Goal: Task Accomplishment & Management: Complete application form

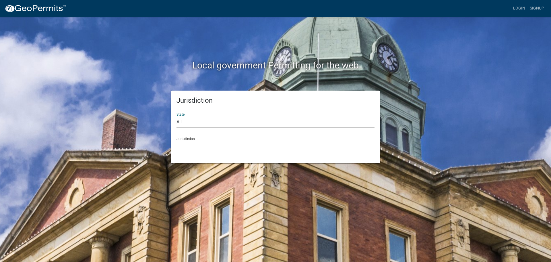
click at [191, 123] on select "All [US_STATE] [US_STATE] [US_STATE] [US_STATE] [US_STATE] [US_STATE] [US_STATE…" at bounding box center [276, 122] width 198 height 12
click at [433, 115] on div "Jurisdiction State All [US_STATE] [US_STATE] [US_STATE] [US_STATE] [US_STATE] […" at bounding box center [275, 126] width 327 height 73
click at [185, 140] on select "[GEOGRAPHIC_DATA], [US_STATE] [GEOGRAPHIC_DATA], [US_STATE][PERSON_NAME][GEOGRA…" at bounding box center [276, 146] width 198 height 12
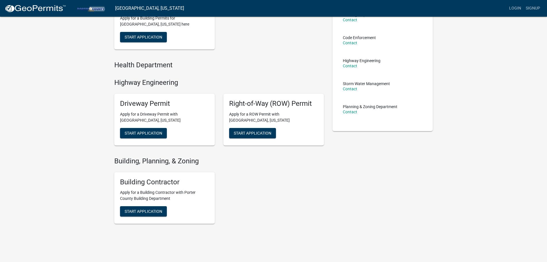
scroll to position [87, 0]
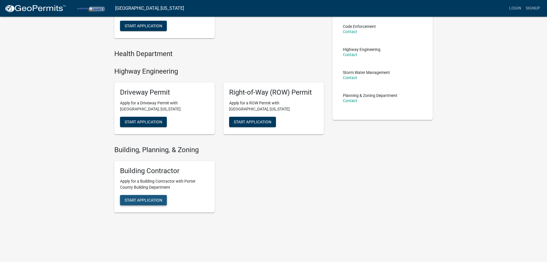
click at [146, 201] on span "Start Application" at bounding box center [144, 200] width 38 height 5
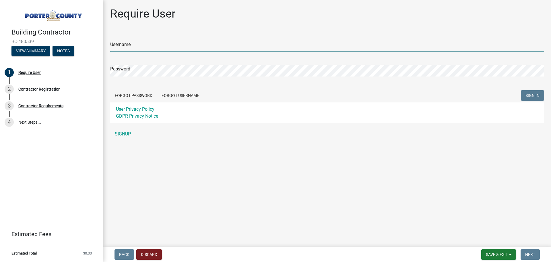
type input "ValueFlooring"
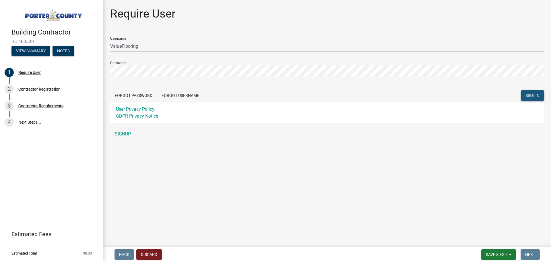
click at [535, 93] on span "SIGN IN" at bounding box center [533, 95] width 14 height 5
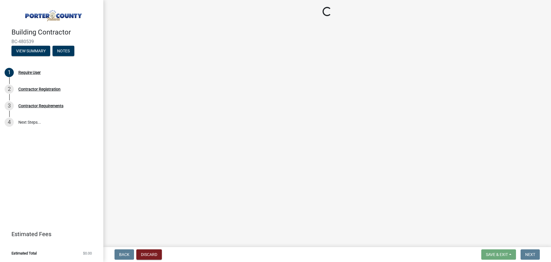
select select "IN"
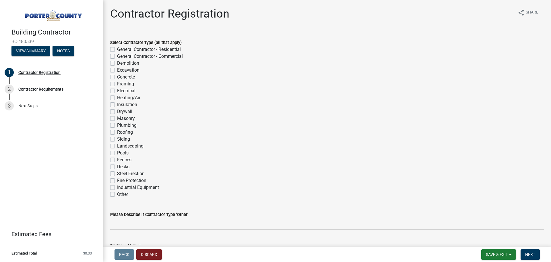
click at [117, 194] on label "Other" at bounding box center [122, 194] width 11 height 7
click at [117, 194] on input "Other" at bounding box center [119, 193] width 4 height 4
checkbox input "true"
checkbox input "false"
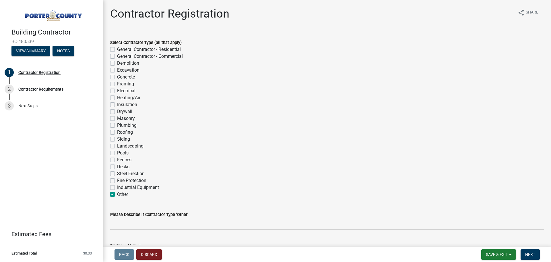
checkbox input "false"
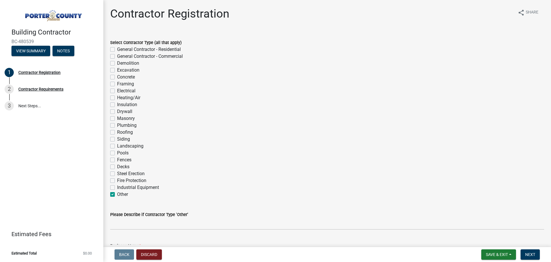
checkbox input "false"
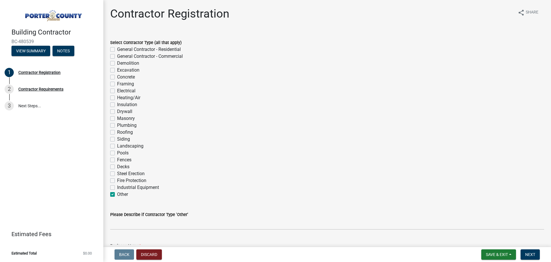
checkbox input "false"
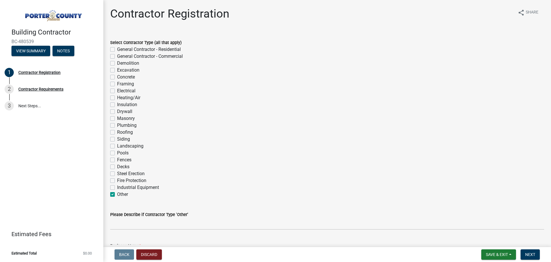
checkbox input "false"
checkbox input "true"
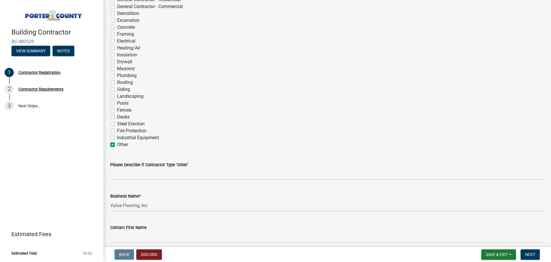
scroll to position [57, 0]
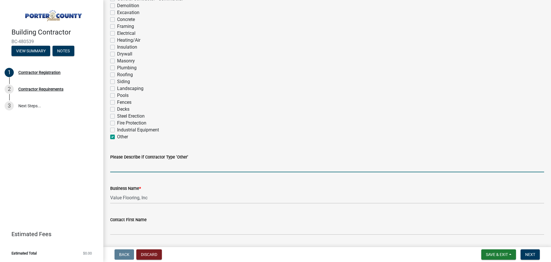
click at [147, 167] on input "Please Describe if Contractor Type 'Other'" at bounding box center [327, 166] width 434 height 12
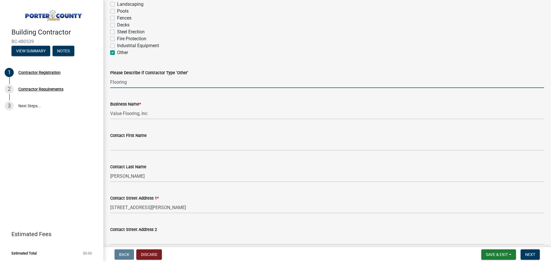
scroll to position [144, 0]
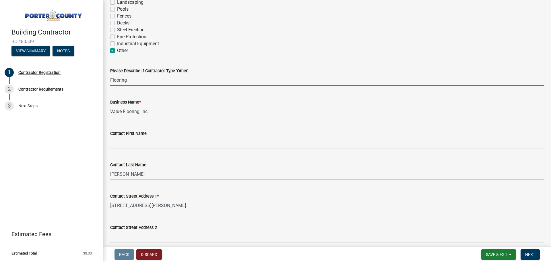
type input "Flooring"
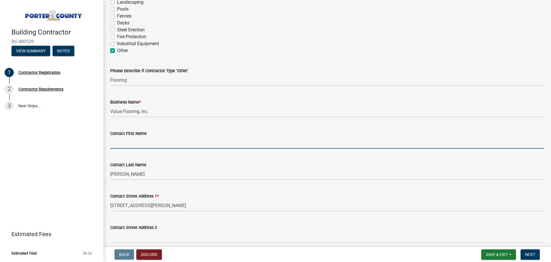
click at [150, 144] on input "Contact First Name" at bounding box center [327, 143] width 434 height 12
type input "[PERSON_NAME]"
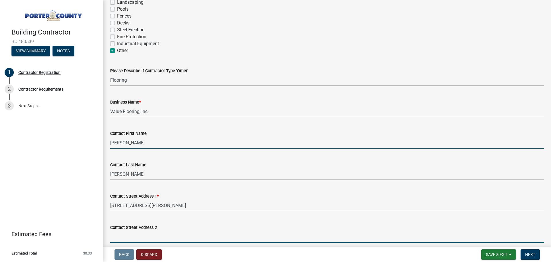
type input "[STREET_ADDRESS][PERSON_NAME]"
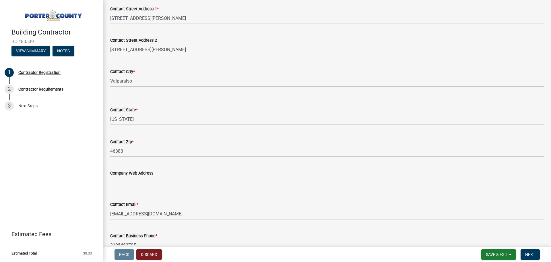
scroll to position [344, 0]
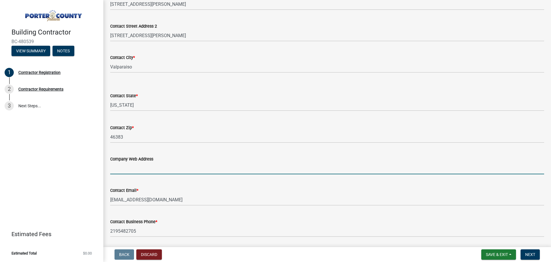
click at [138, 171] on input "Company Web Address" at bounding box center [327, 168] width 434 height 12
type input "v"
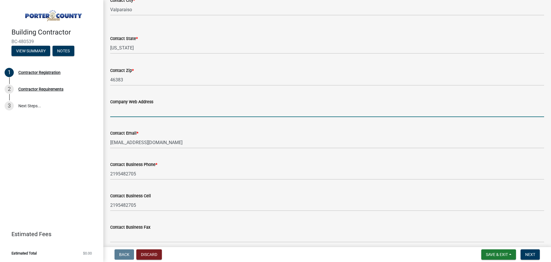
scroll to position [402, 0]
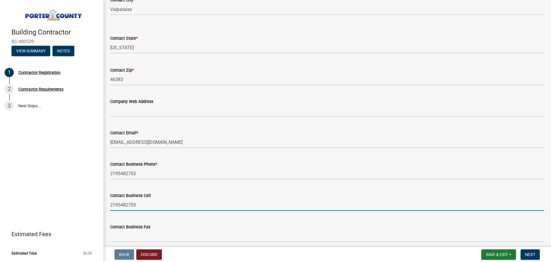
drag, startPoint x: 149, startPoint y: 206, endPoint x: 100, endPoint y: 206, distance: 48.8
click at [100, 206] on div "Building Contractor BC-480539 View Summary Notes 1 Contractor Registration 2 Co…" at bounding box center [275, 131] width 551 height 262
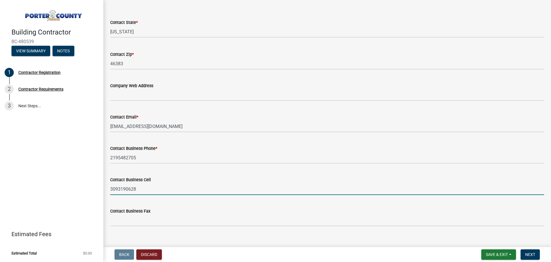
scroll to position [426, 0]
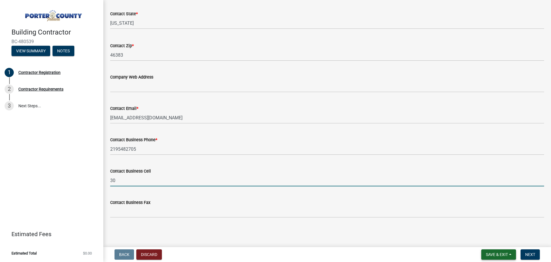
type input "3"
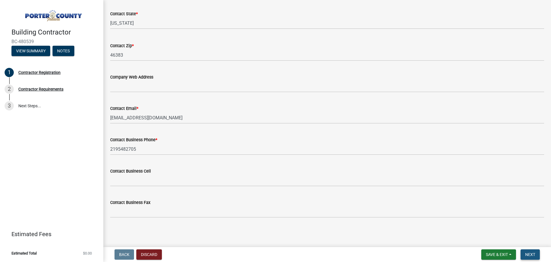
click at [535, 253] on span "Next" at bounding box center [530, 254] width 10 height 5
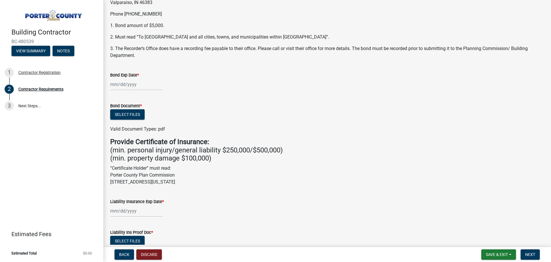
scroll to position [86, 0]
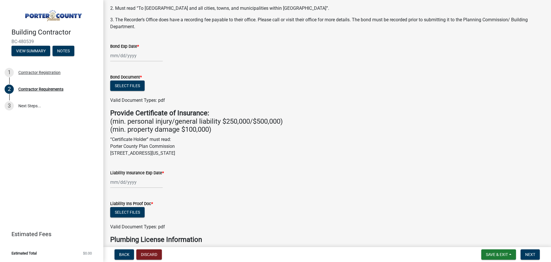
drag, startPoint x: 220, startPoint y: 151, endPoint x: 110, endPoint y: 135, distance: 111.2
click at [110, 135] on div "Provide Certificate of Insurance: (min. personal injury/general liability $250,…" at bounding box center [327, 133] width 443 height 48
copy p "“Certificate Holder” must read: Porter County Plan Commission [STREET_ADDRESS][…"
click at [247, 151] on p "“Certificate Holder” must read: Porter County Plan Commission [STREET_ADDRESS][…" at bounding box center [327, 146] width 434 height 21
click at [234, 174] on div "Liability Insurance Exp Date *" at bounding box center [327, 172] width 434 height 7
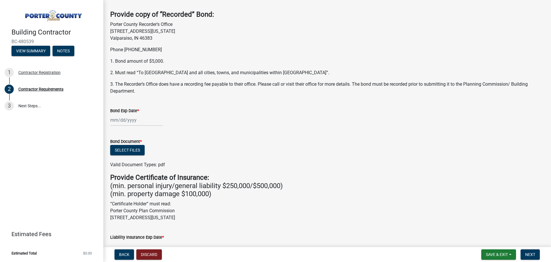
scroll to position [0, 0]
